Goal: Check status: Check status

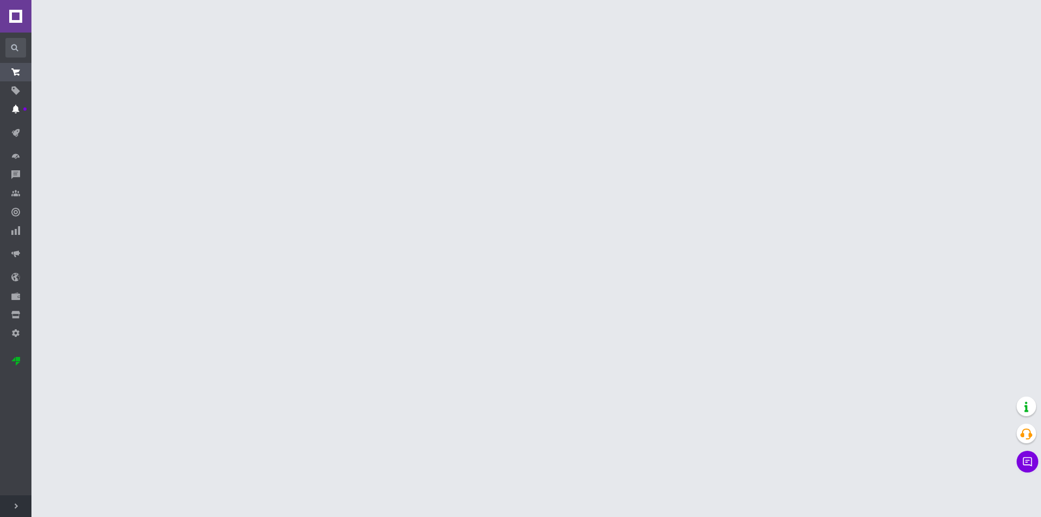
click at [12, 103] on link "Уведомления" at bounding box center [15, 109] width 31 height 18
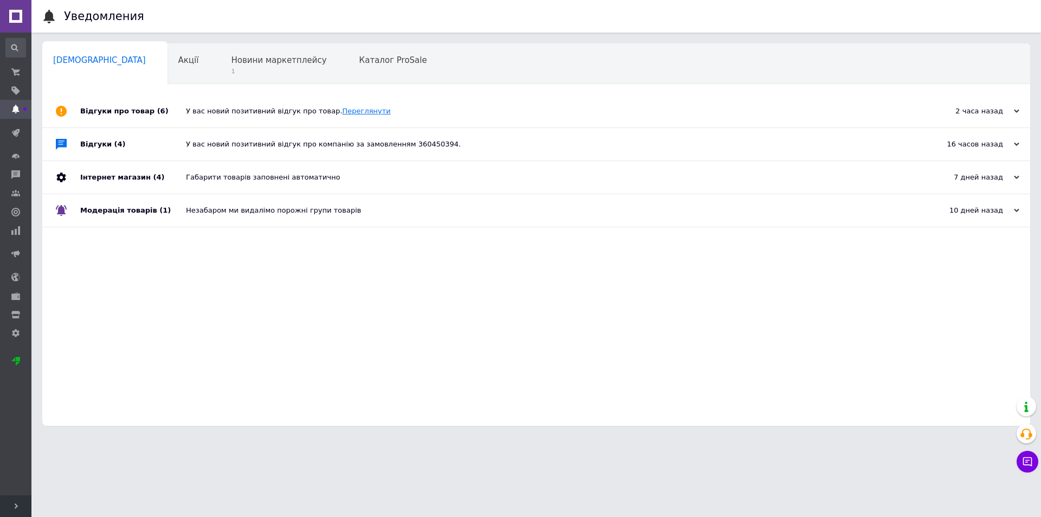
click at [342, 111] on link "Переглянути" at bounding box center [366, 111] width 48 height 8
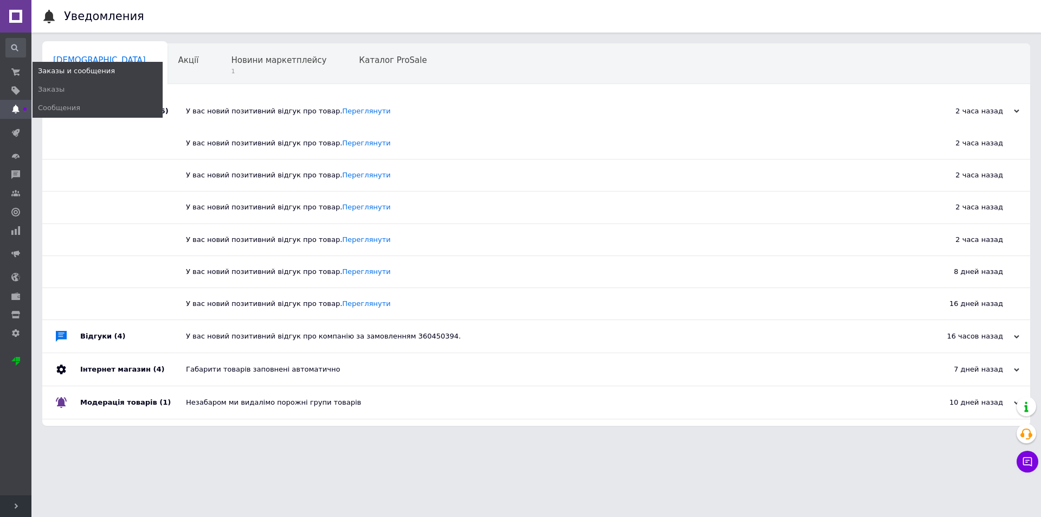
click at [57, 72] on span "Заказы и сообщения" at bounding box center [76, 71] width 77 height 10
click at [14, 69] on icon at bounding box center [15, 72] width 9 height 9
